Goal: Navigation & Orientation: Go to known website

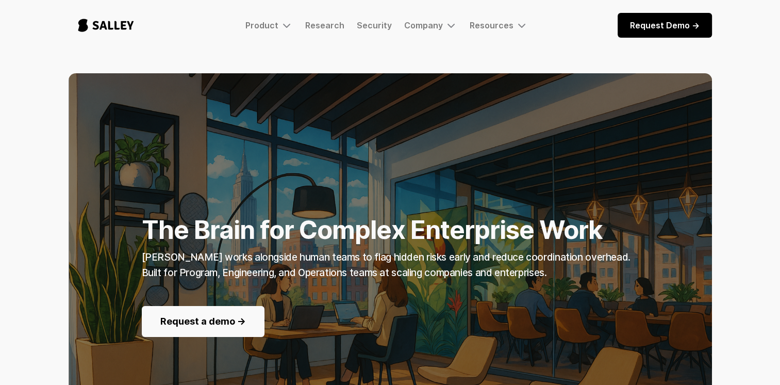
click at [102, 24] on img "home" at bounding box center [106, 25] width 75 height 34
